Goal: Information Seeking & Learning: Learn about a topic

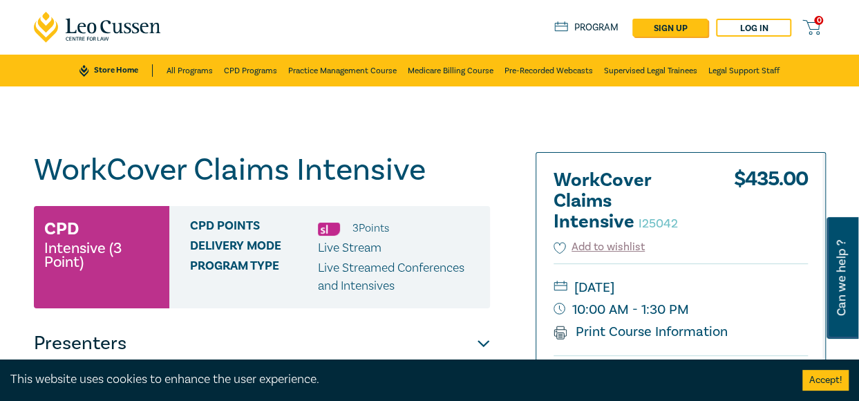
click at [242, 163] on h1 "WorkCover Claims Intensive I25042" at bounding box center [262, 170] width 456 height 36
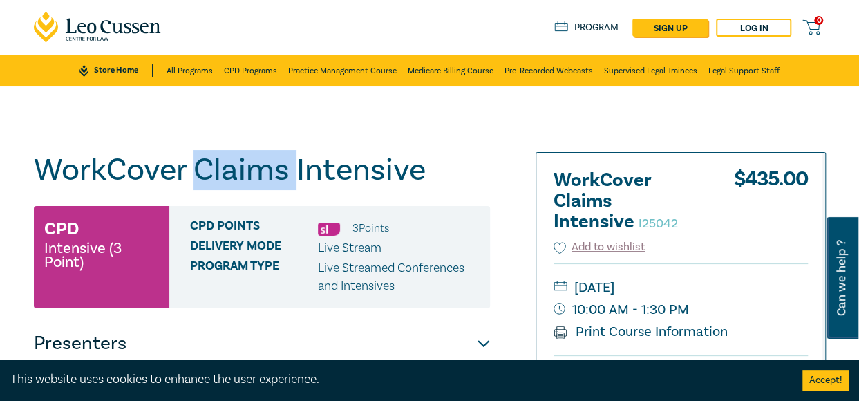
click at [243, 163] on h1 "WorkCover Claims Intensive I25042" at bounding box center [262, 170] width 456 height 36
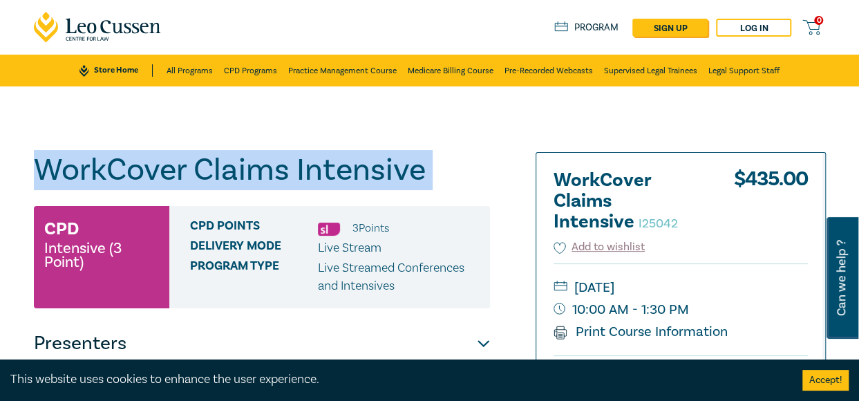
click at [243, 163] on h1 "WorkCover Claims Intensive I25042" at bounding box center [262, 170] width 456 height 36
copy h1 "WorkCover Claims Intensive I25042"
click at [272, 156] on h1 "WorkCover Claims Intensive I25042" at bounding box center [262, 170] width 456 height 36
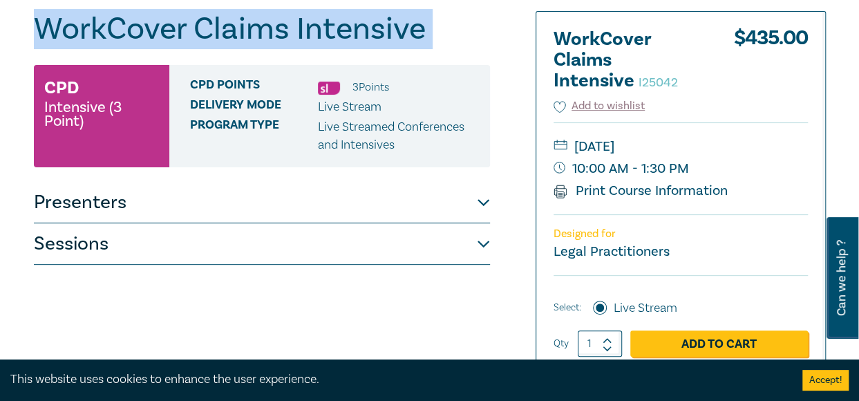
scroll to position [138, 0]
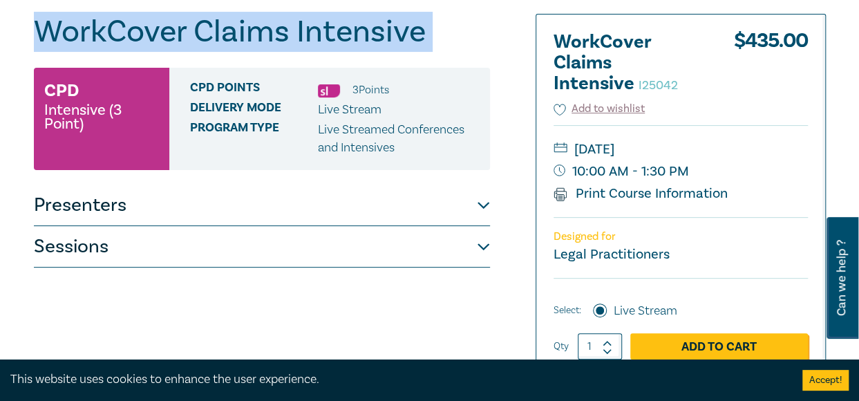
click at [348, 220] on button "Presenters" at bounding box center [262, 205] width 456 height 41
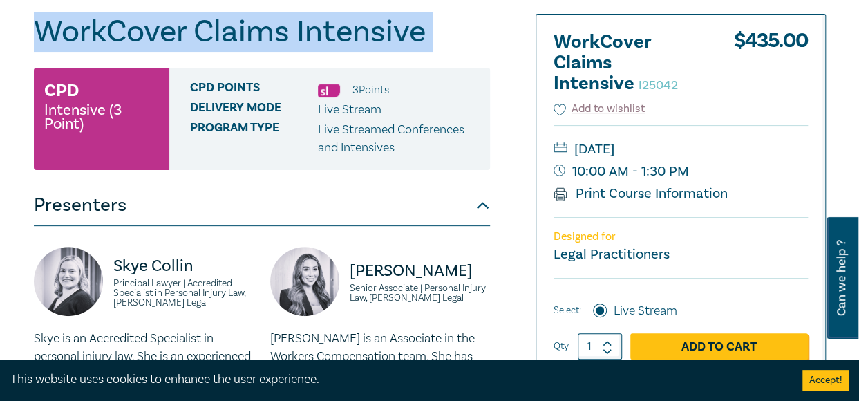
click at [285, 197] on button "Presenters" at bounding box center [262, 205] width 456 height 41
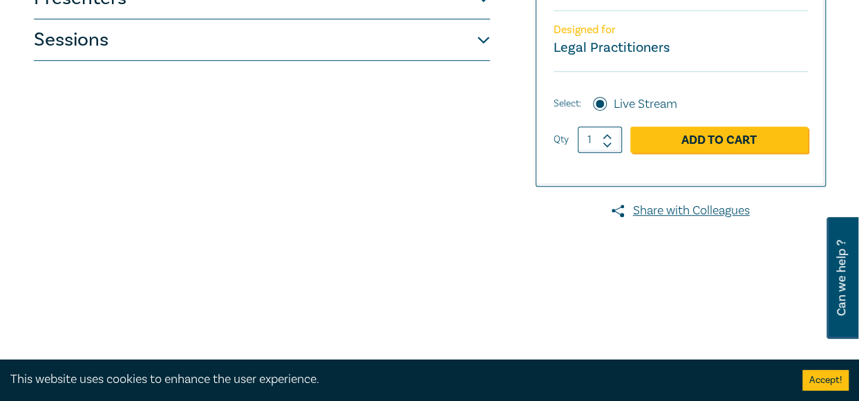
scroll to position [346, 0]
click at [253, 38] on button "Sessions" at bounding box center [262, 39] width 456 height 41
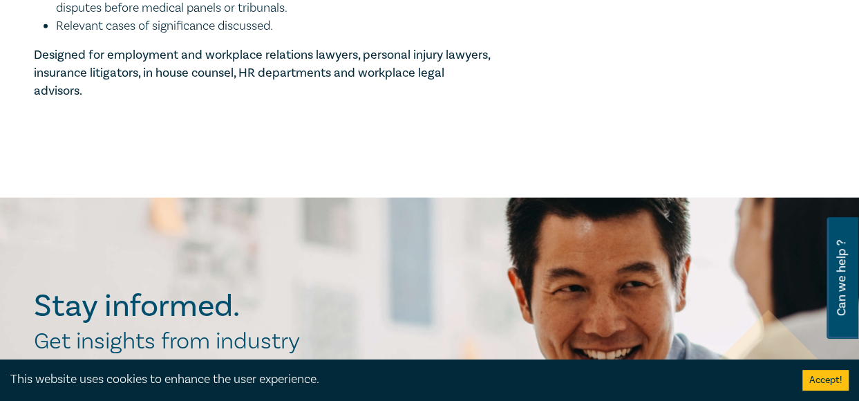
scroll to position [1728, 0]
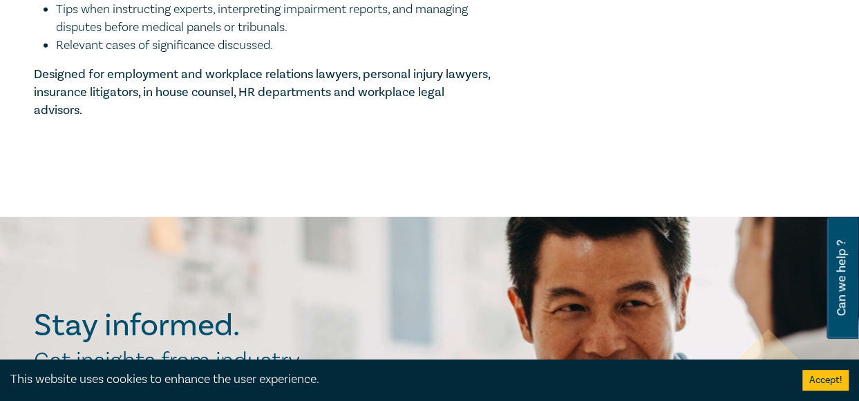
click at [142, 118] on strong "Designed for employment and workplace relations lawyers, personal injury lawyer…" at bounding box center [262, 92] width 456 height 52
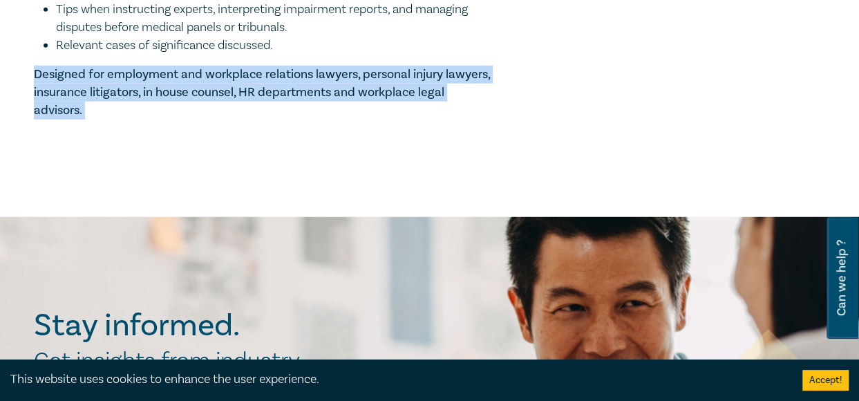
click at [142, 118] on strong "Designed for employment and workplace relations lawyers, personal injury lawyer…" at bounding box center [262, 92] width 456 height 52
copy p "Designed for employment and workplace relations lawyers, personal injury lawyer…"
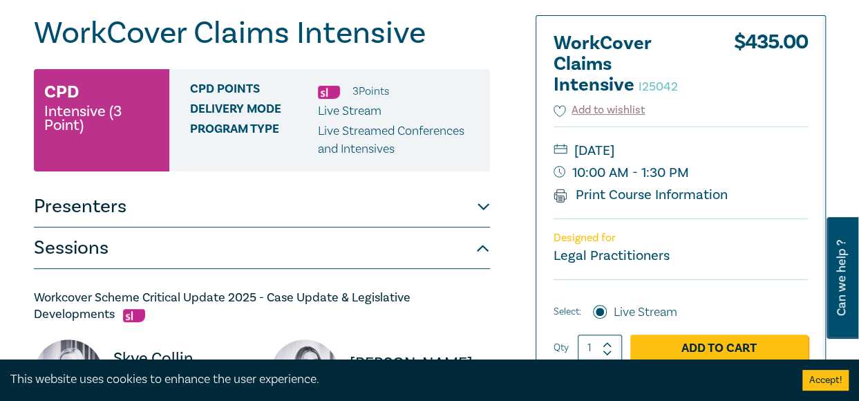
scroll to position [138, 0]
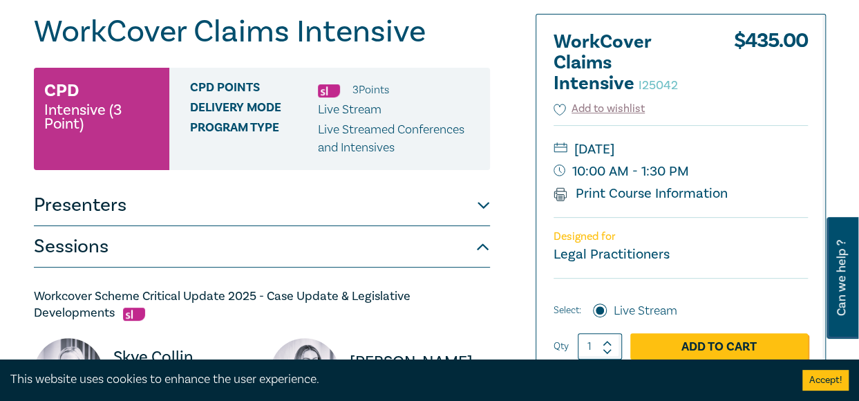
drag, startPoint x: 741, startPoint y: 145, endPoint x: 729, endPoint y: 150, distance: 13.3
click at [729, 150] on small "[DATE]" at bounding box center [681, 149] width 254 height 22
copy small "[DATE]"
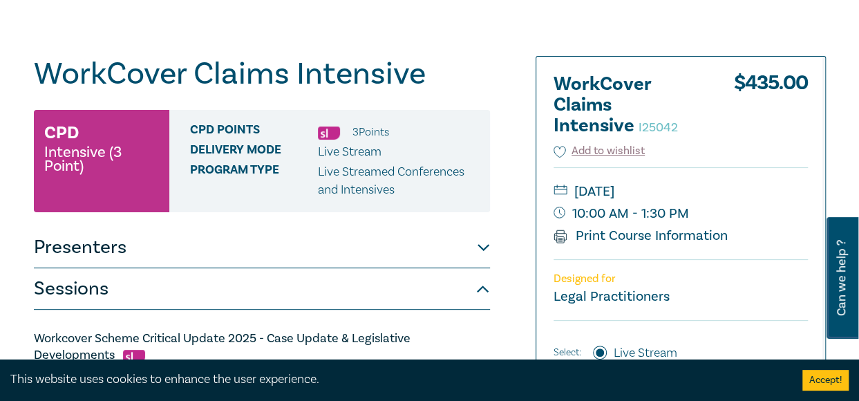
scroll to position [0, 0]
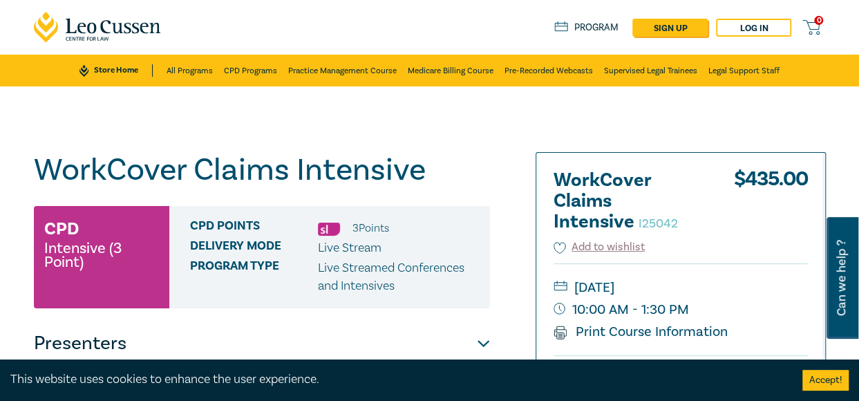
click at [252, 178] on h1 "WorkCover Claims Intensive I25042" at bounding box center [262, 170] width 456 height 36
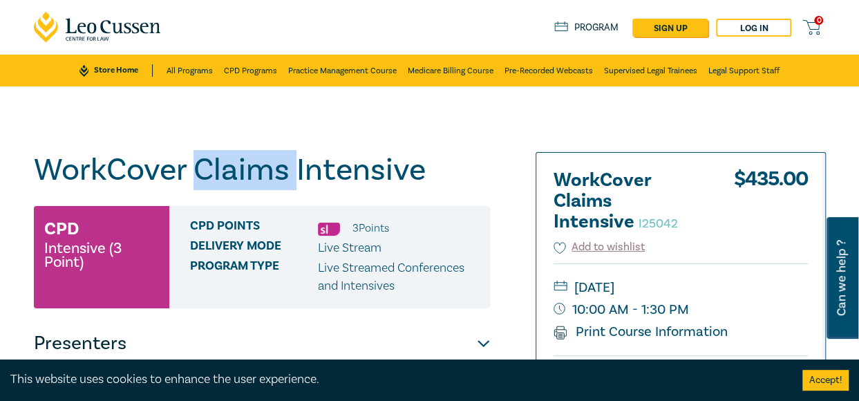
click at [252, 178] on h1 "WorkCover Claims Intensive I25042" at bounding box center [262, 170] width 456 height 36
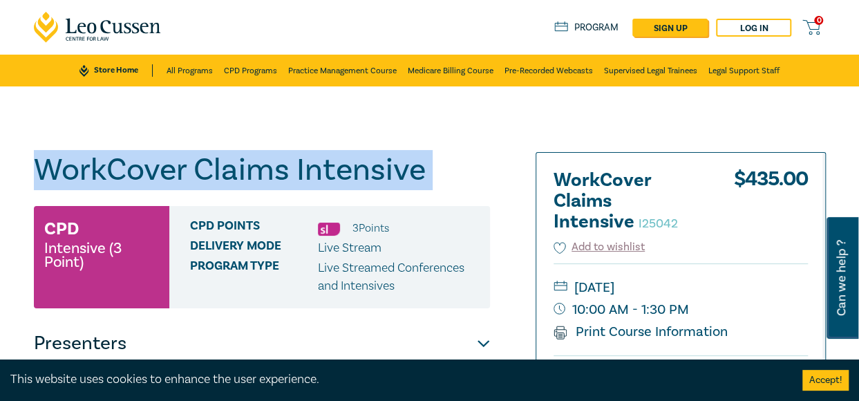
click at [252, 178] on h1 "WorkCover Claims Intensive I25042" at bounding box center [262, 170] width 456 height 36
copy h1 "WorkCover Claims Intensive I25042"
